Goal: Transaction & Acquisition: Purchase product/service

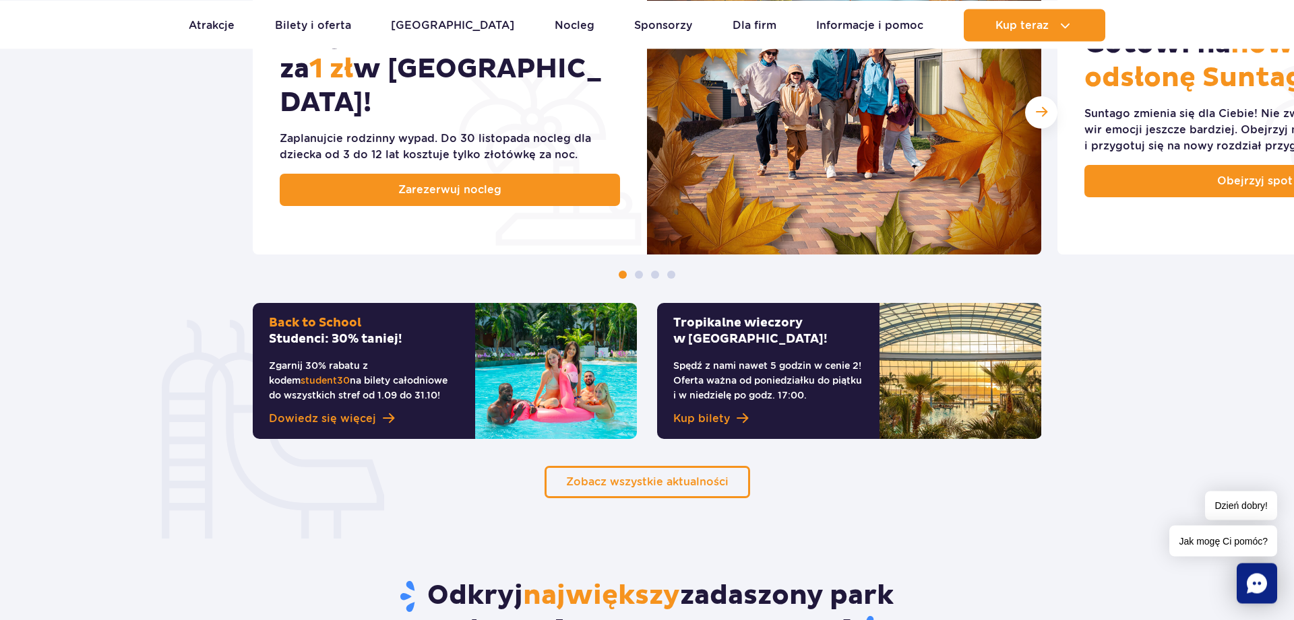
scroll to position [825, 0]
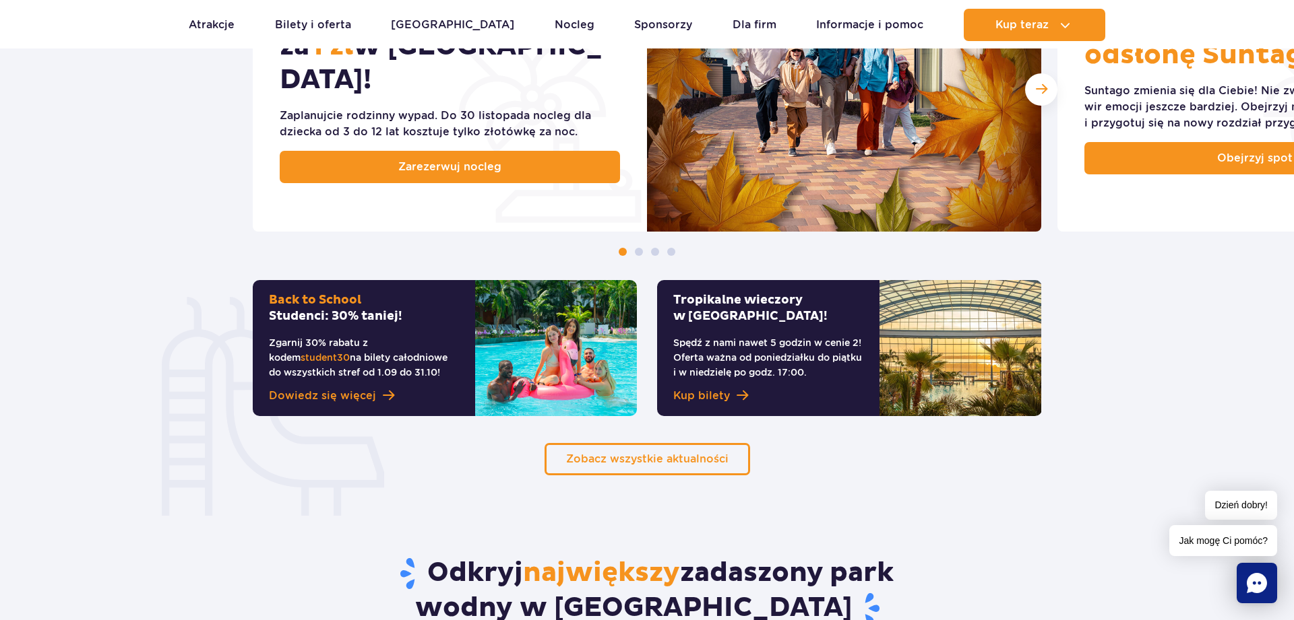
click at [812, 348] on p "Spędź z nami nawet 5 godzin w cenie 2! Oferta ważna od poniedziałku do piątku i…" at bounding box center [768, 358] width 190 height 44
click at [726, 397] on span "Kup bilety" at bounding box center [701, 396] width 57 height 16
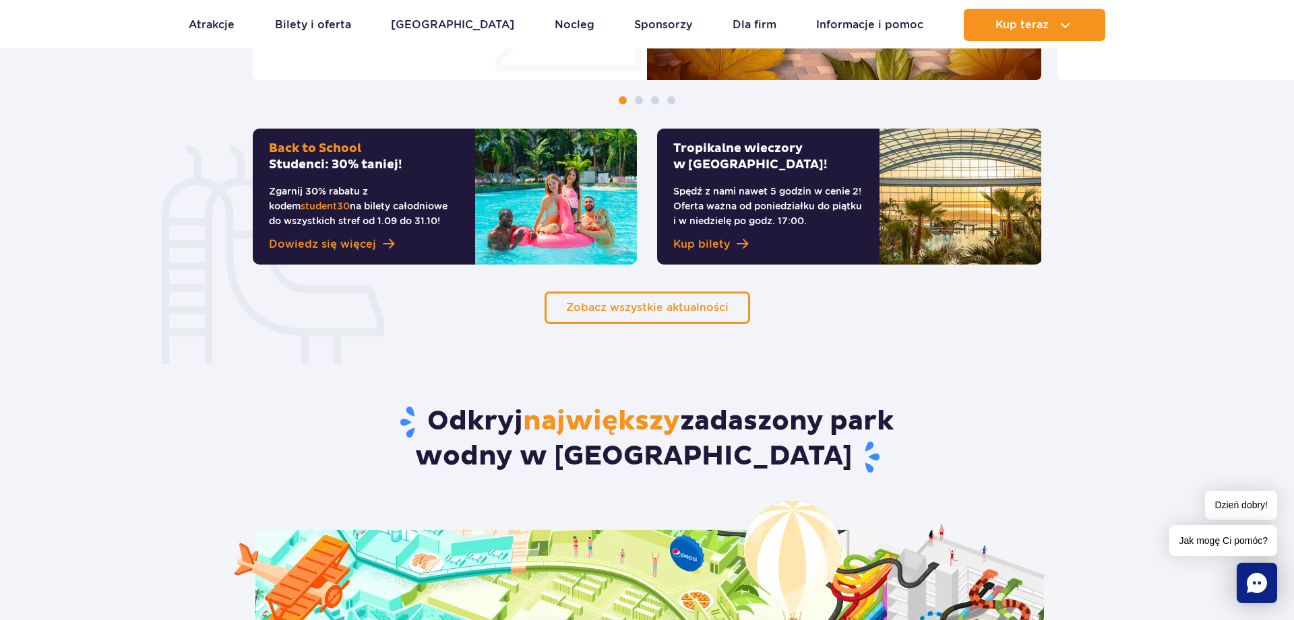
scroll to position [962, 0]
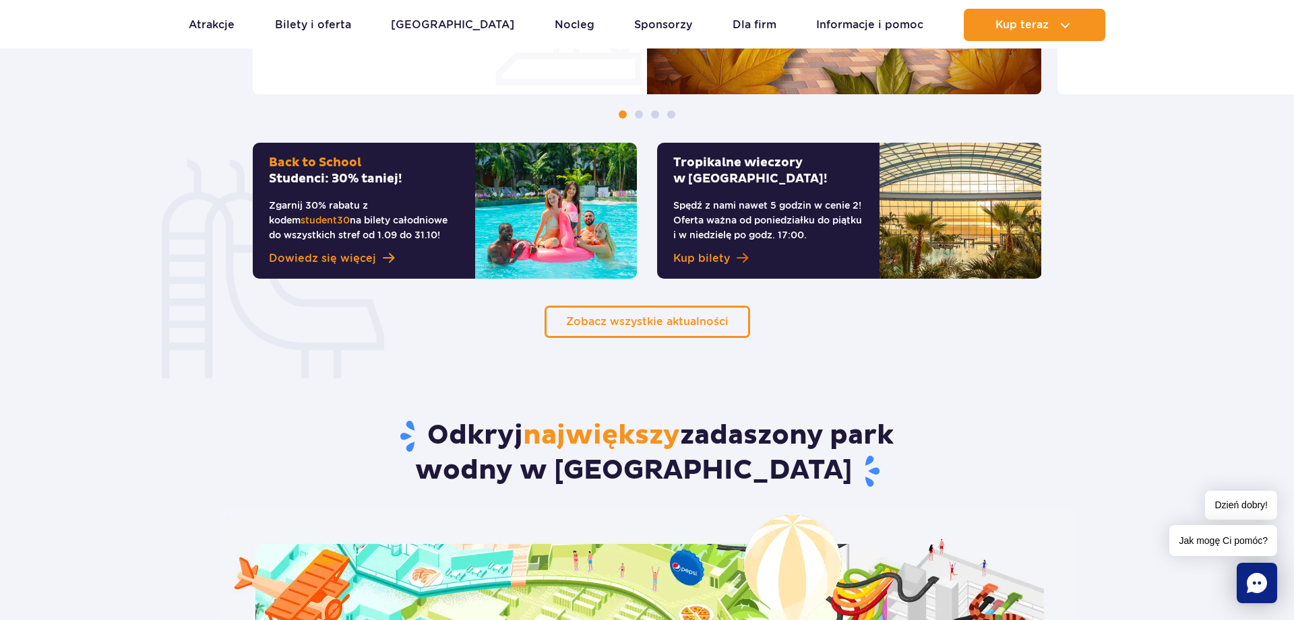
click at [709, 262] on span "Kup bilety" at bounding box center [701, 259] width 57 height 16
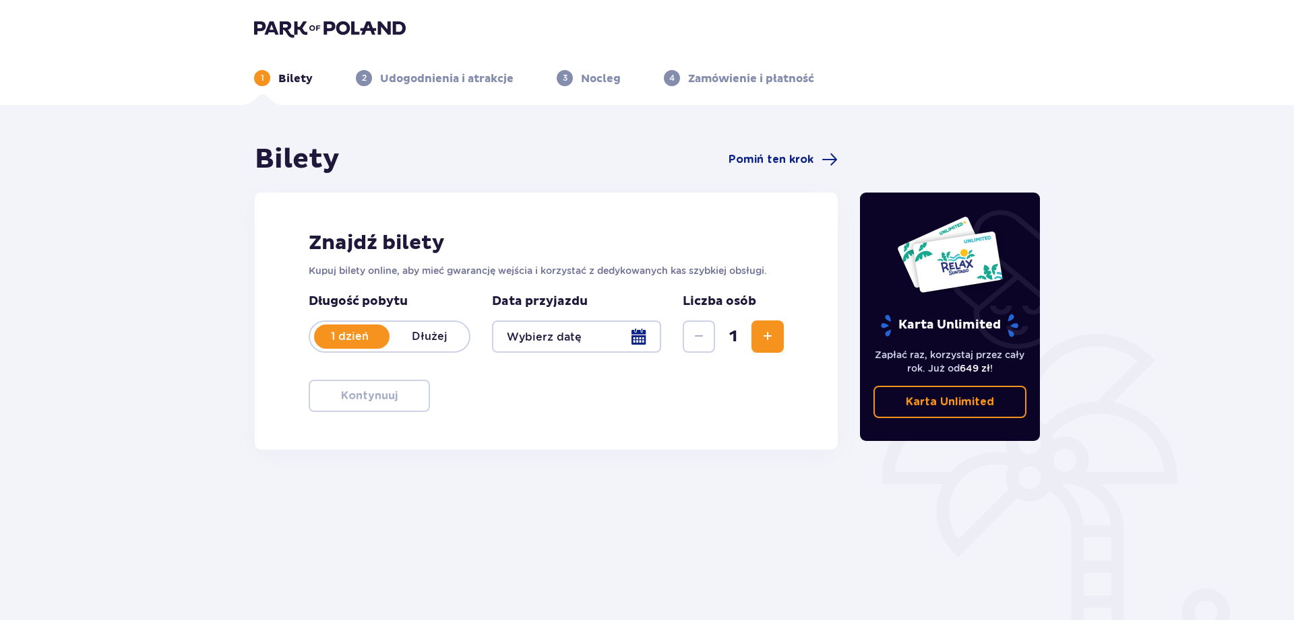
scroll to position [66, 0]
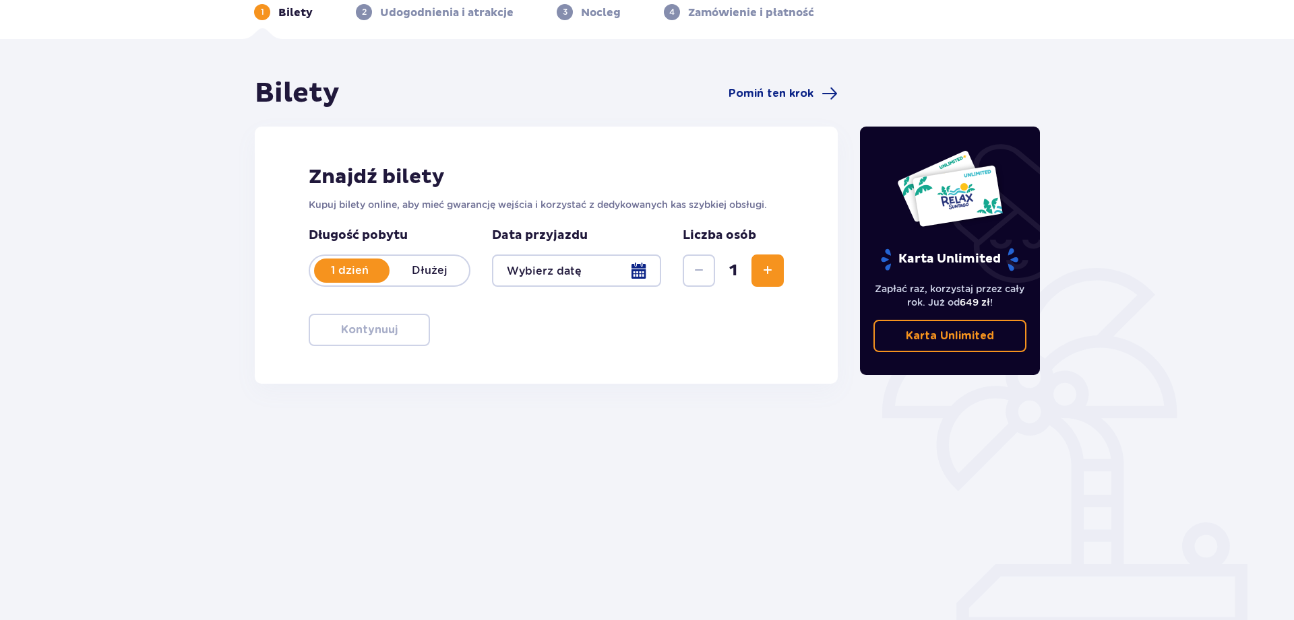
click at [638, 276] on div at bounding box center [576, 271] width 169 height 32
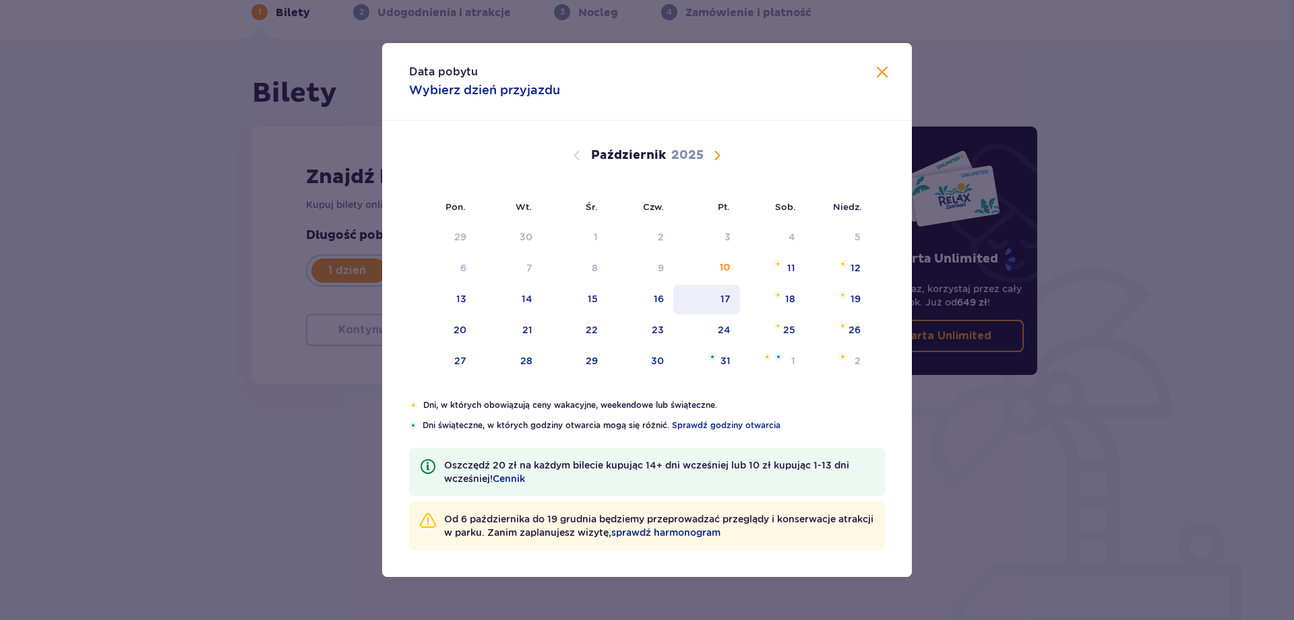
click at [729, 295] on div "17" at bounding box center [725, 298] width 10 height 13
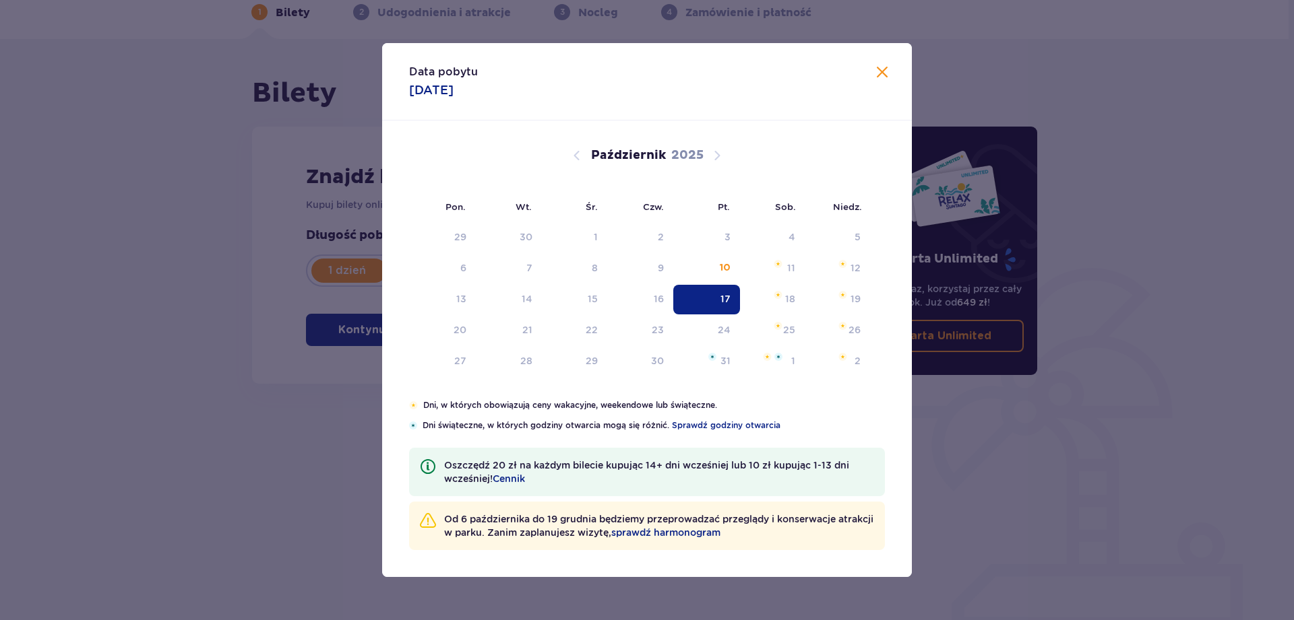
type input "17.10.25"
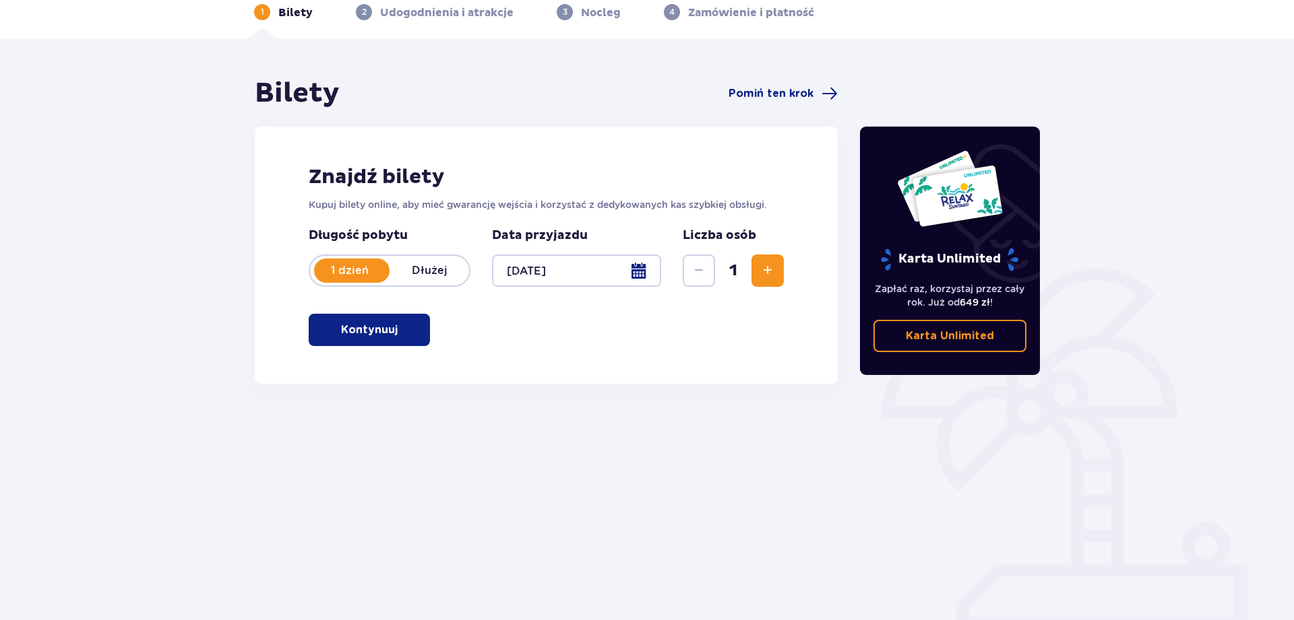
click at [774, 270] on span "Zwiększ" at bounding box center [767, 271] width 16 height 16
click at [389, 329] on button "Kontynuuj" at bounding box center [369, 330] width 121 height 32
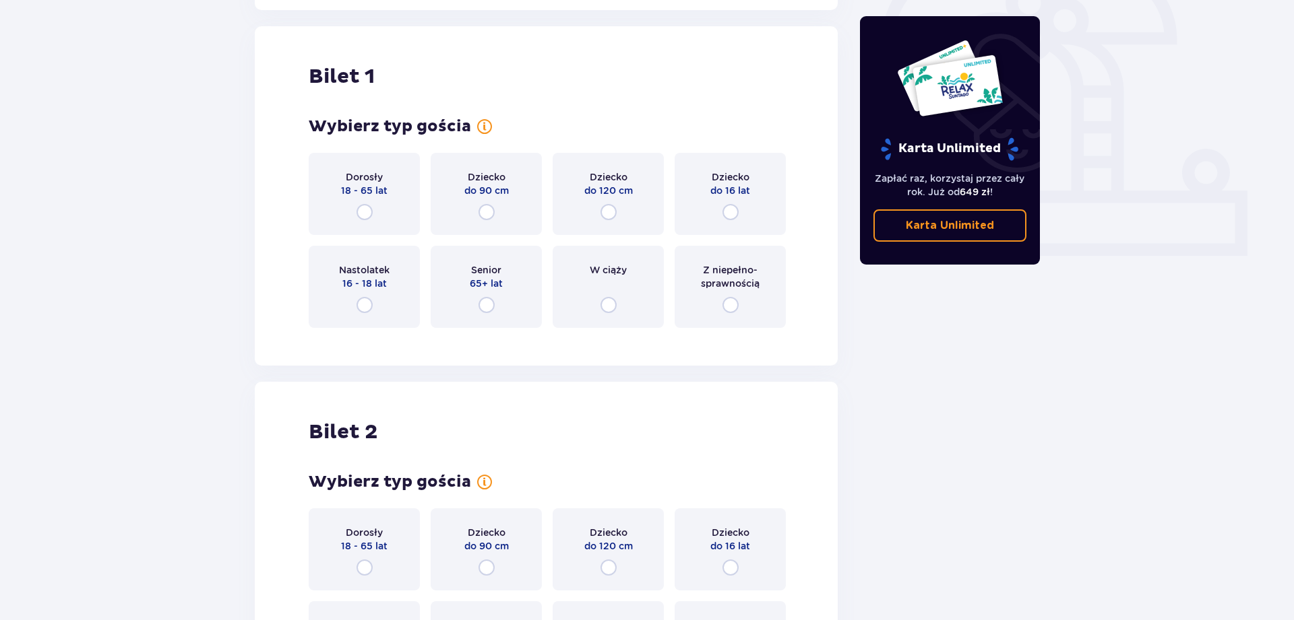
scroll to position [450, 0]
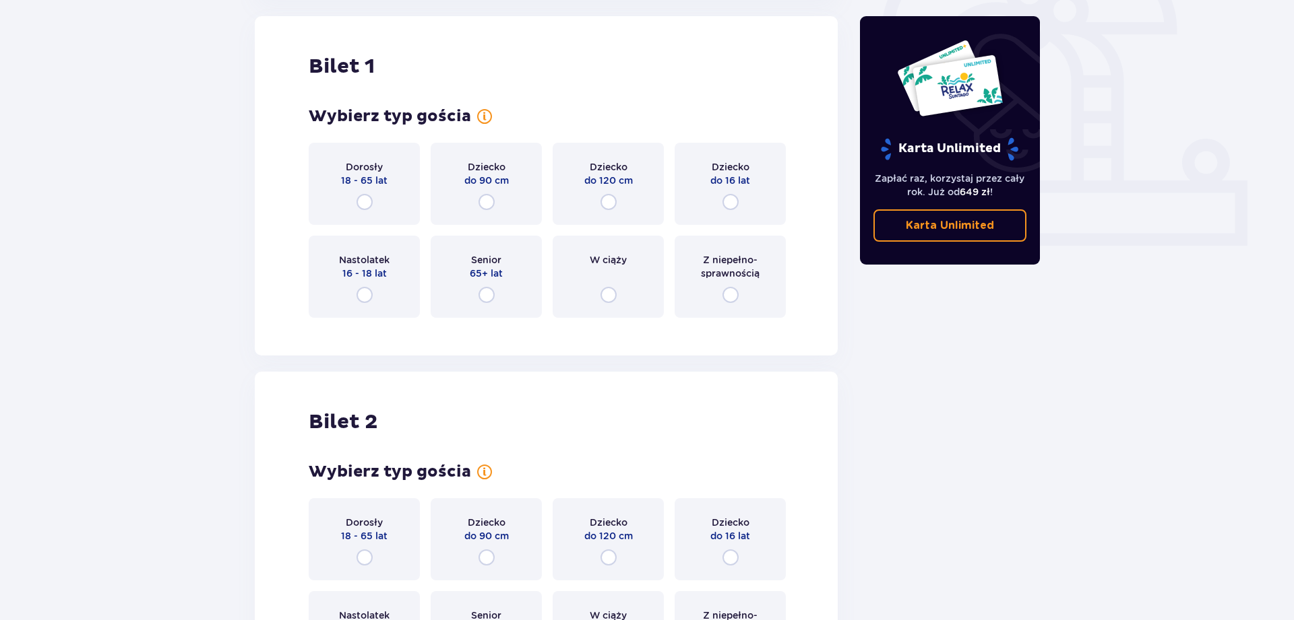
click at [368, 201] on input "radio" at bounding box center [364, 202] width 16 height 16
radio input "true"
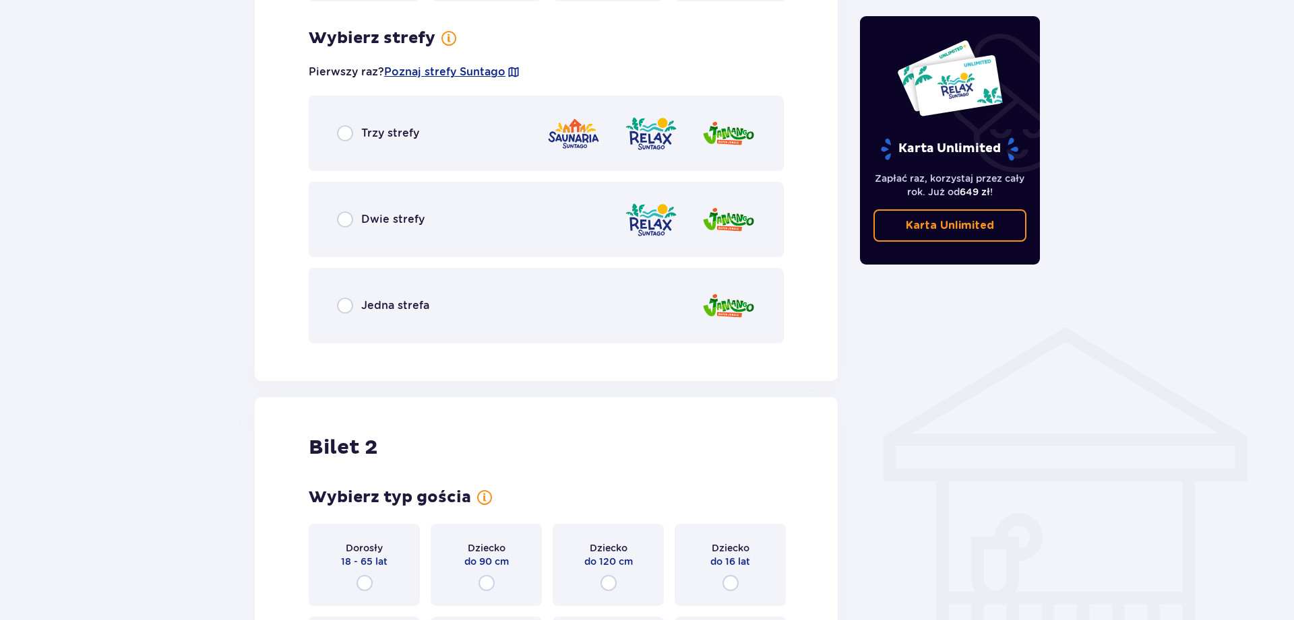
scroll to position [779, 0]
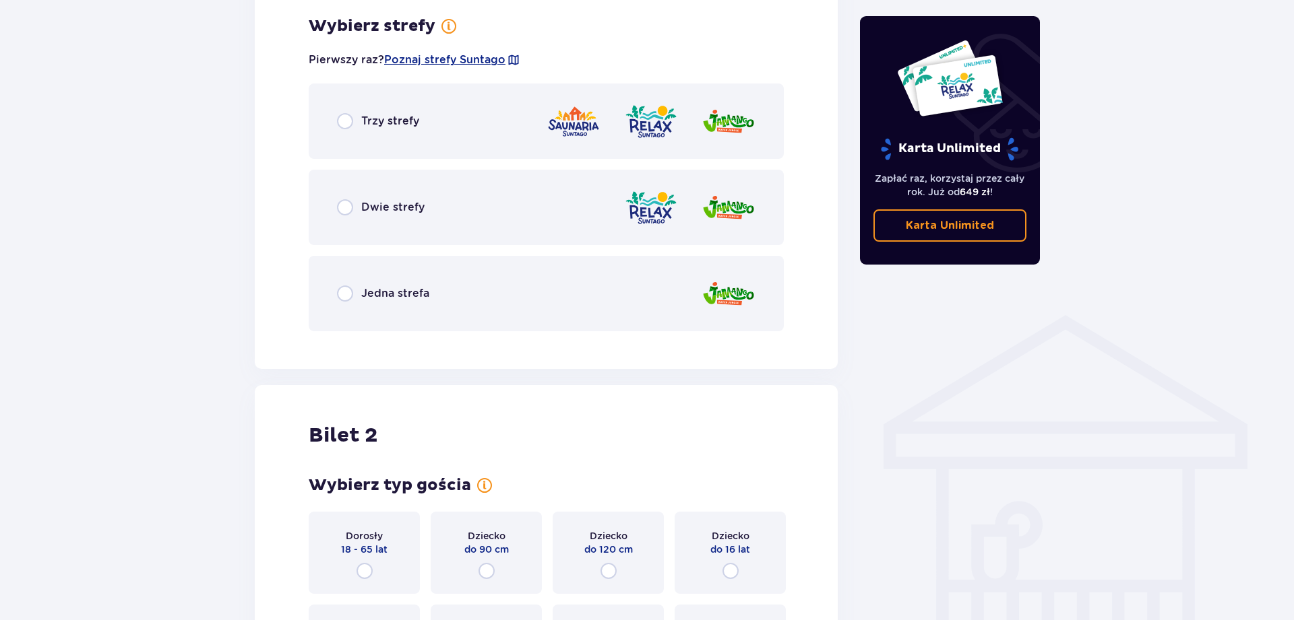
click at [350, 210] on input "radio" at bounding box center [345, 207] width 16 height 16
radio input "true"
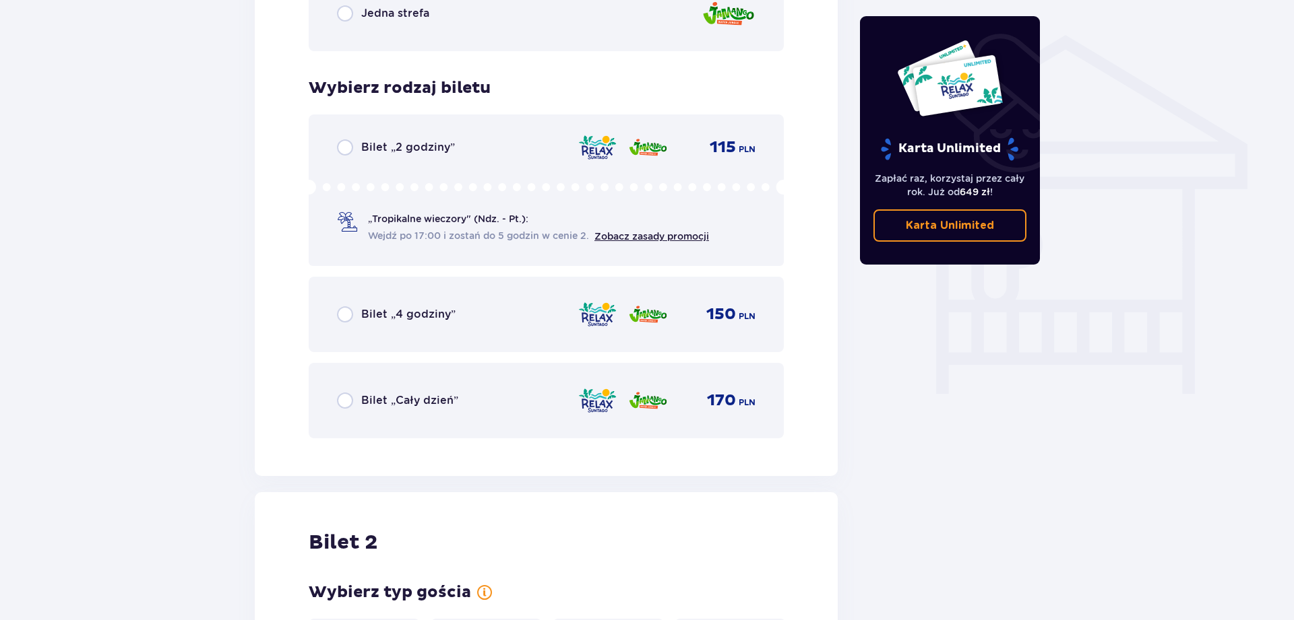
scroll to position [1121, 0]
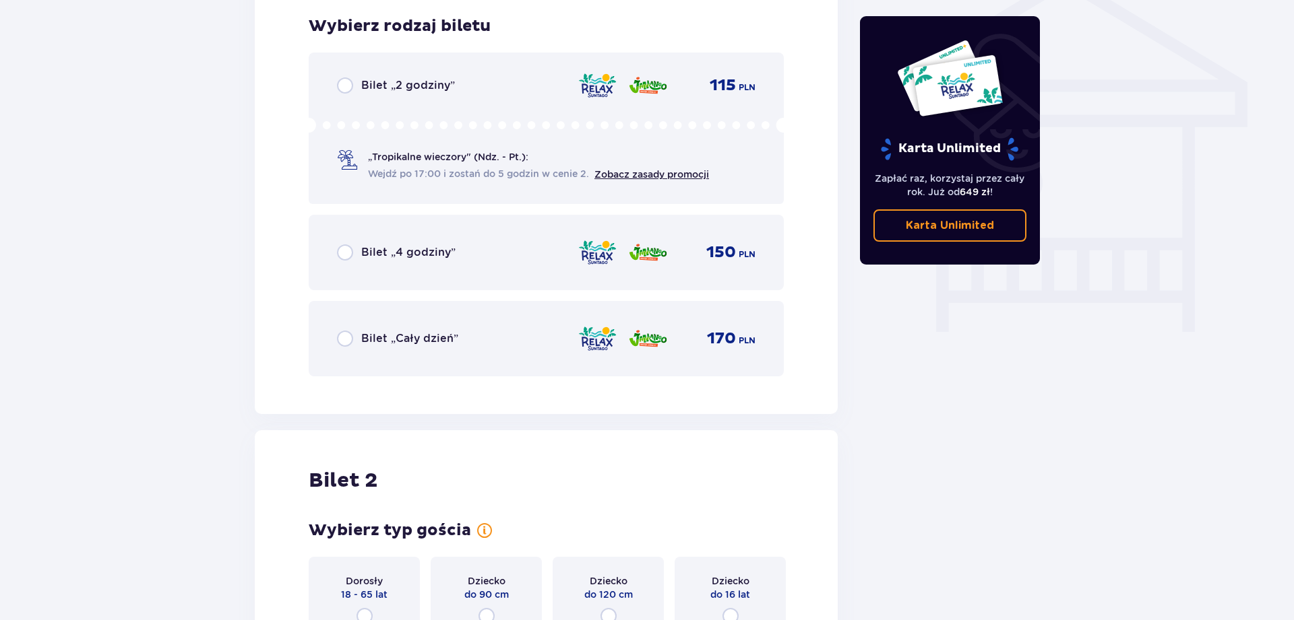
click at [348, 79] on input "radio" at bounding box center [345, 85] width 16 height 16
radio input "true"
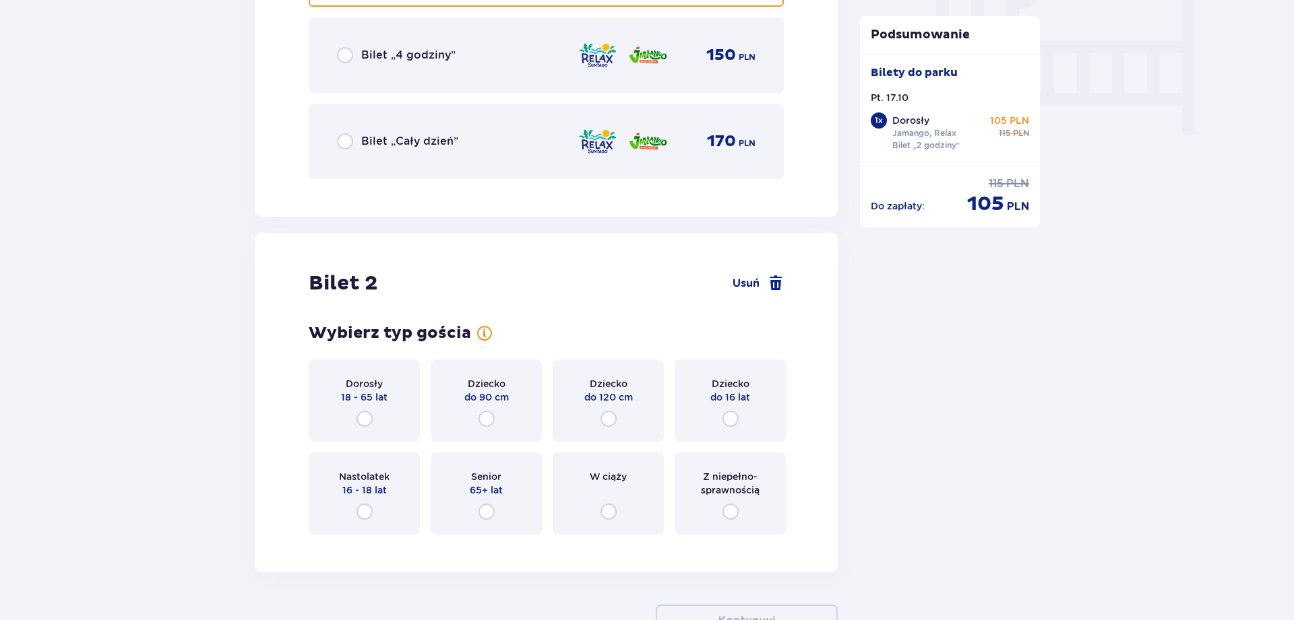
scroll to position [1416, 0]
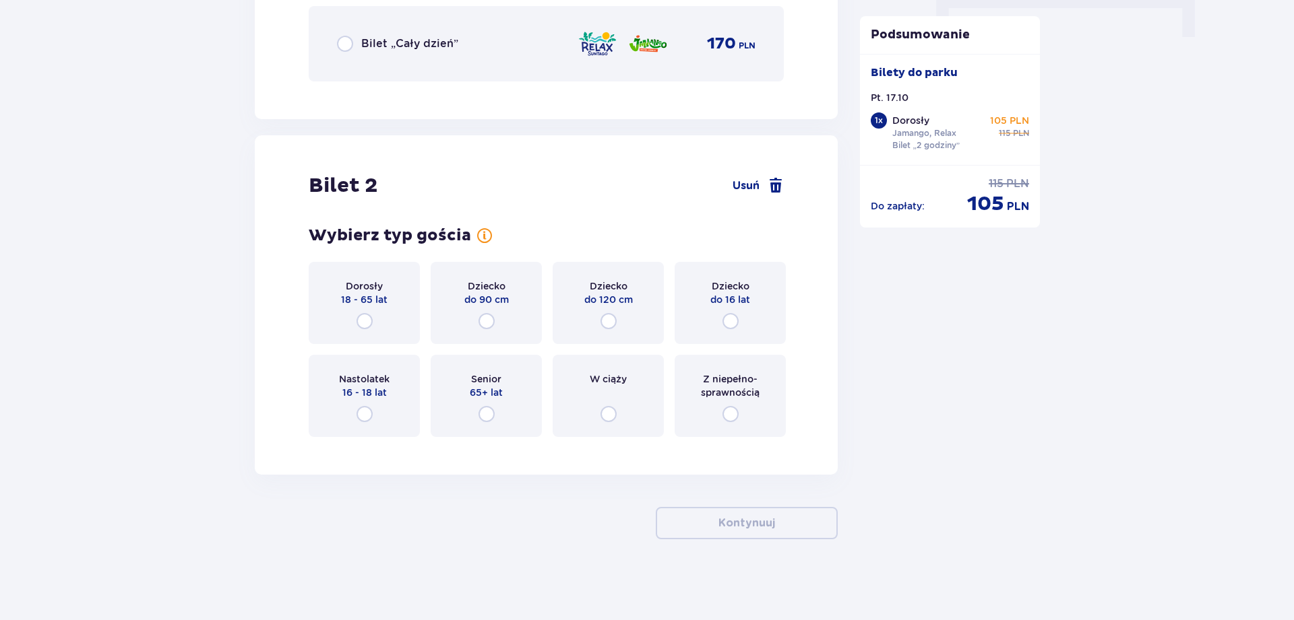
click at [366, 315] on input "radio" at bounding box center [364, 321] width 16 height 16
radio input "true"
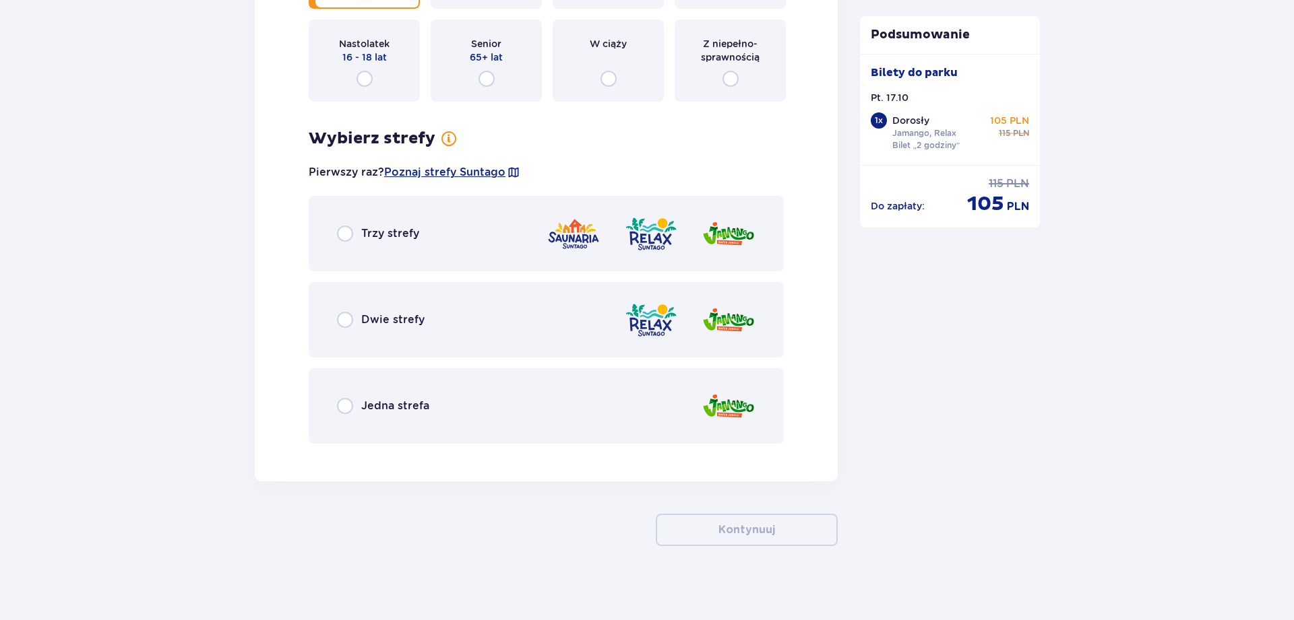
scroll to position [1758, 0]
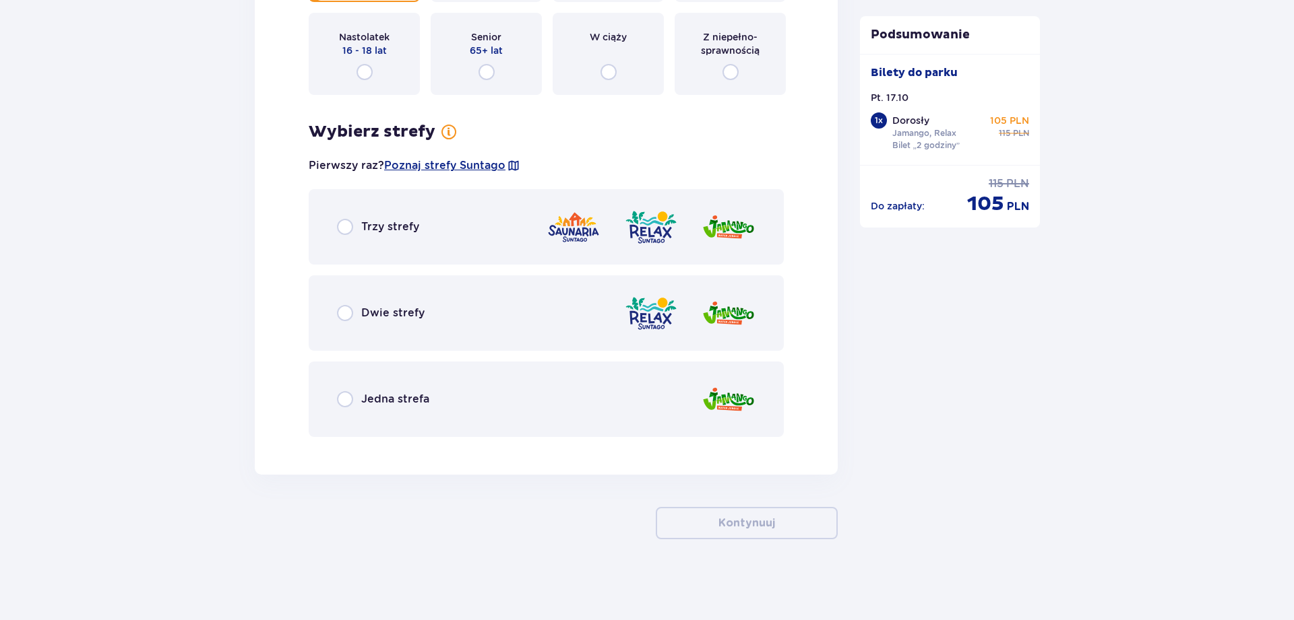
click at [350, 313] on input "radio" at bounding box center [345, 313] width 16 height 16
radio input "true"
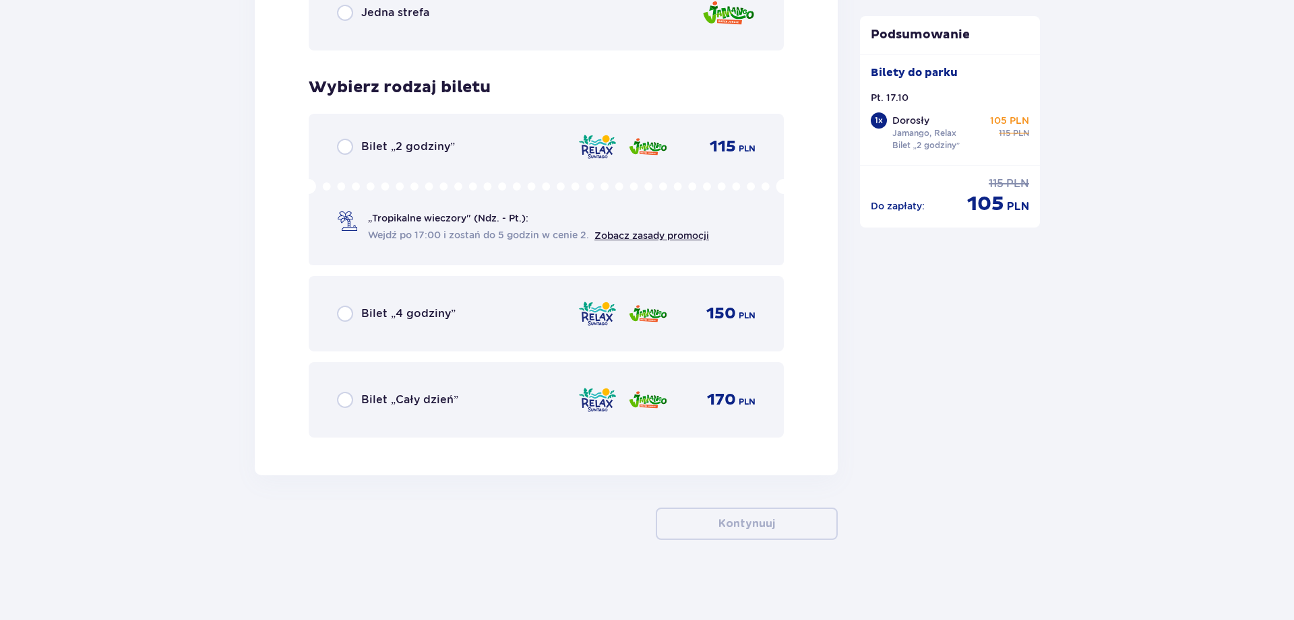
scroll to position [2146, 0]
click at [371, 150] on span "Bilet „2 godziny”" at bounding box center [408, 146] width 94 height 15
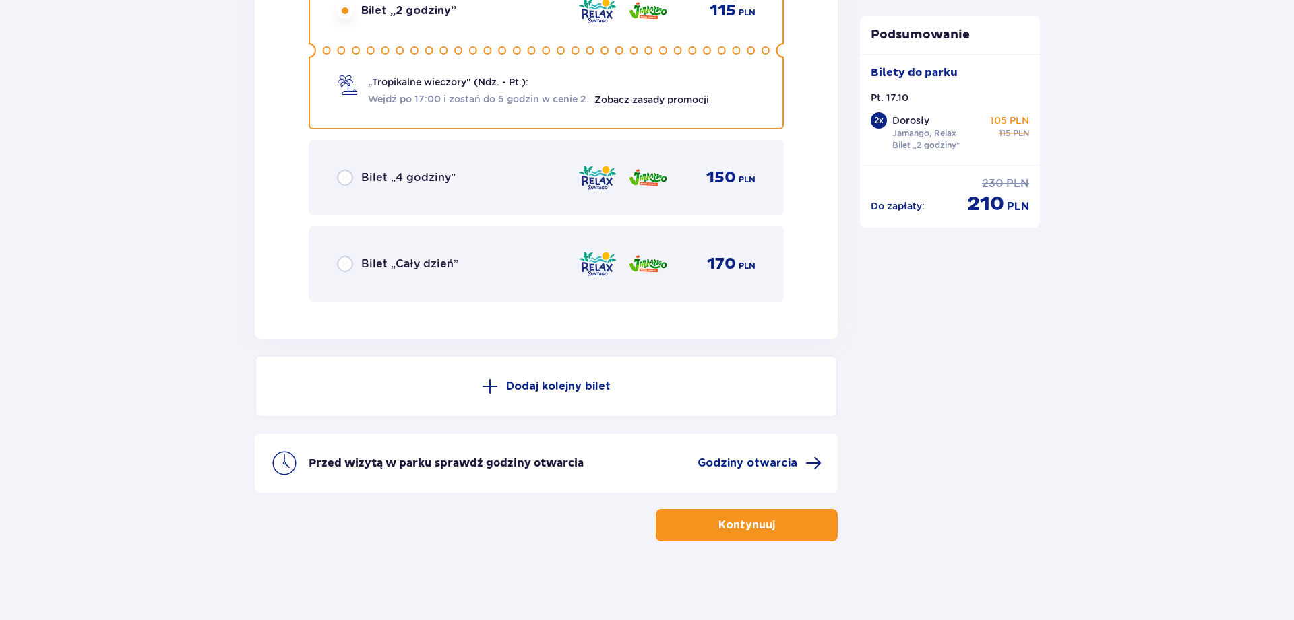
scroll to position [2283, 0]
click at [702, 527] on button "Kontynuuj" at bounding box center [747, 523] width 182 height 32
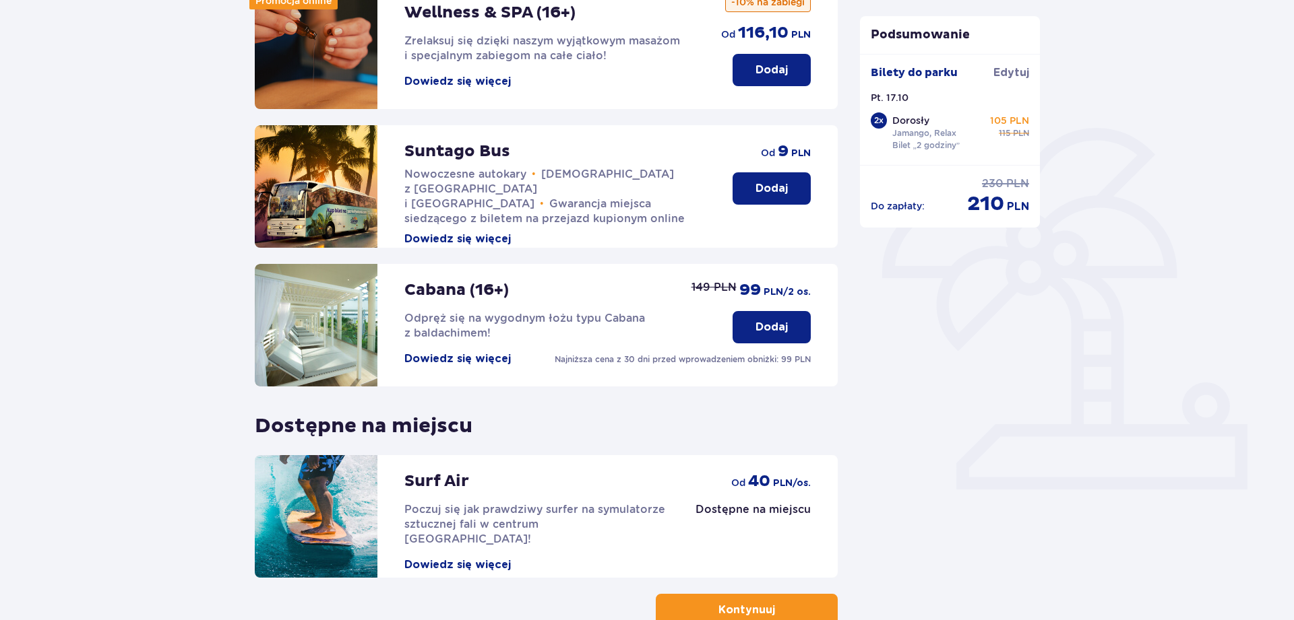
scroll to position [293, 0]
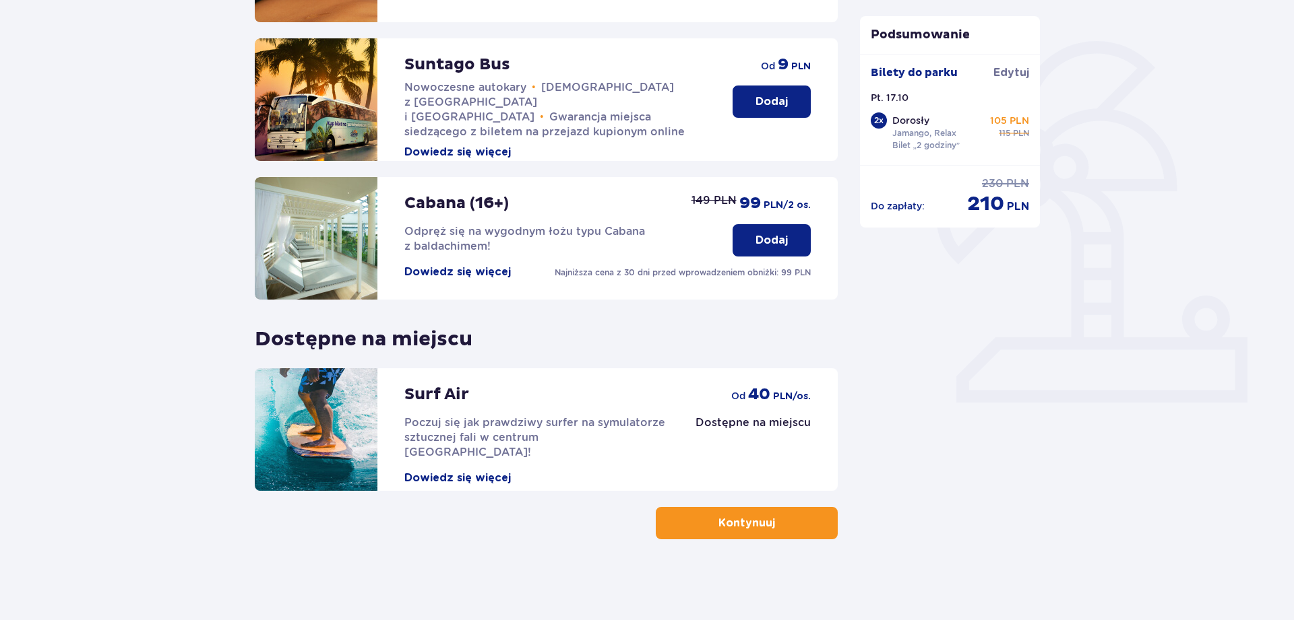
click at [732, 525] on p "Kontynuuj" at bounding box center [746, 523] width 57 height 15
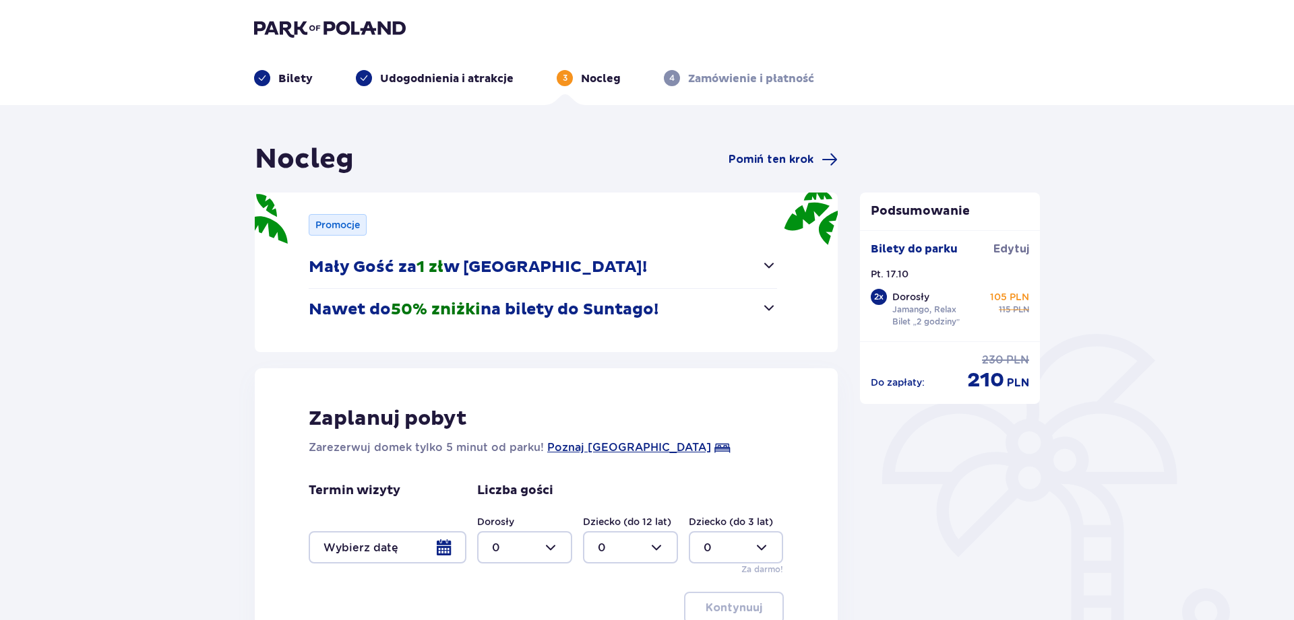
click at [628, 313] on p "Nawet do 50% zniżki na bilety do Suntago!" at bounding box center [484, 310] width 350 height 20
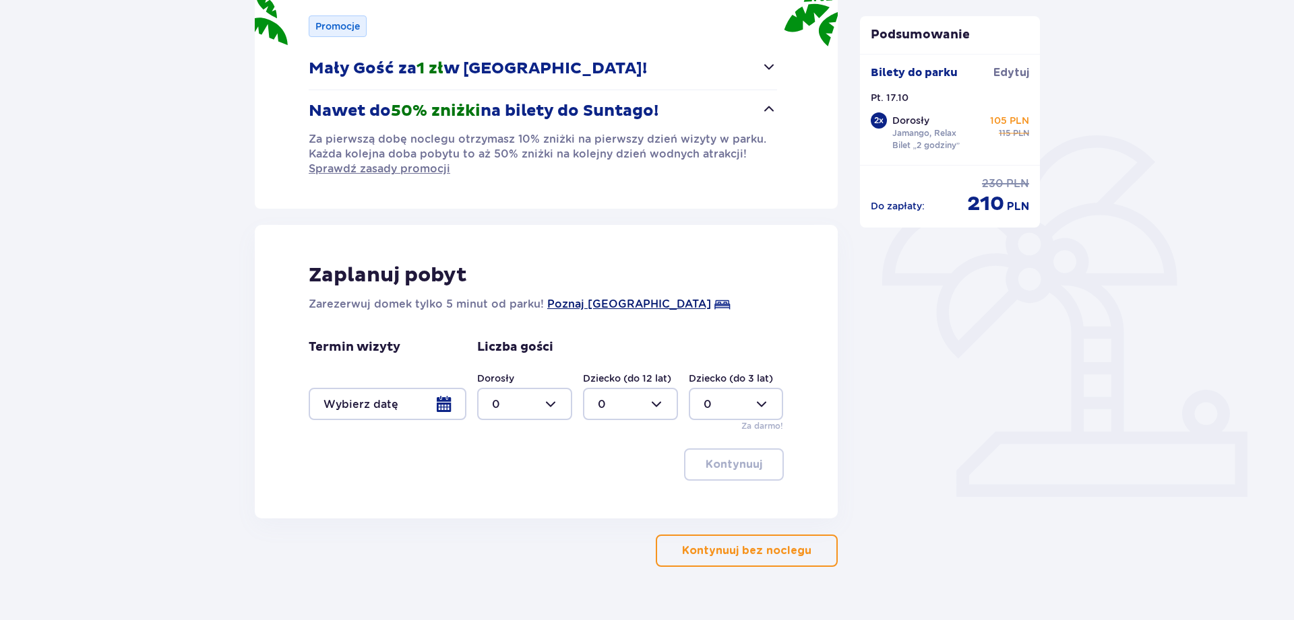
scroll to position [69, 0]
